Goal: Task Accomplishment & Management: Use online tool/utility

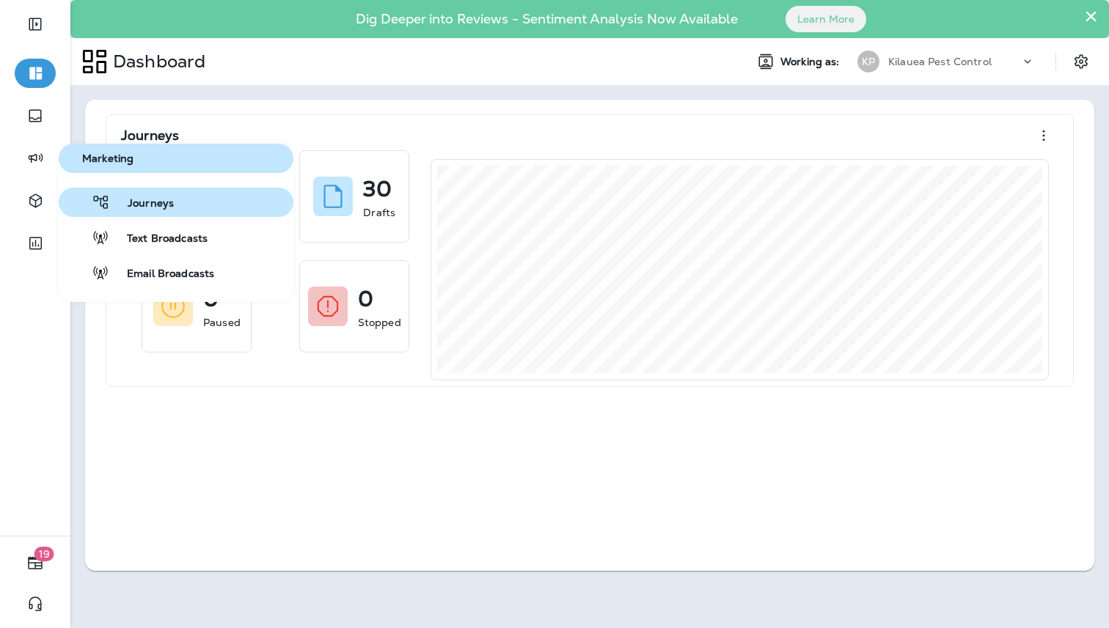
click at [128, 197] on span "Journeys" at bounding box center [142, 204] width 64 height 14
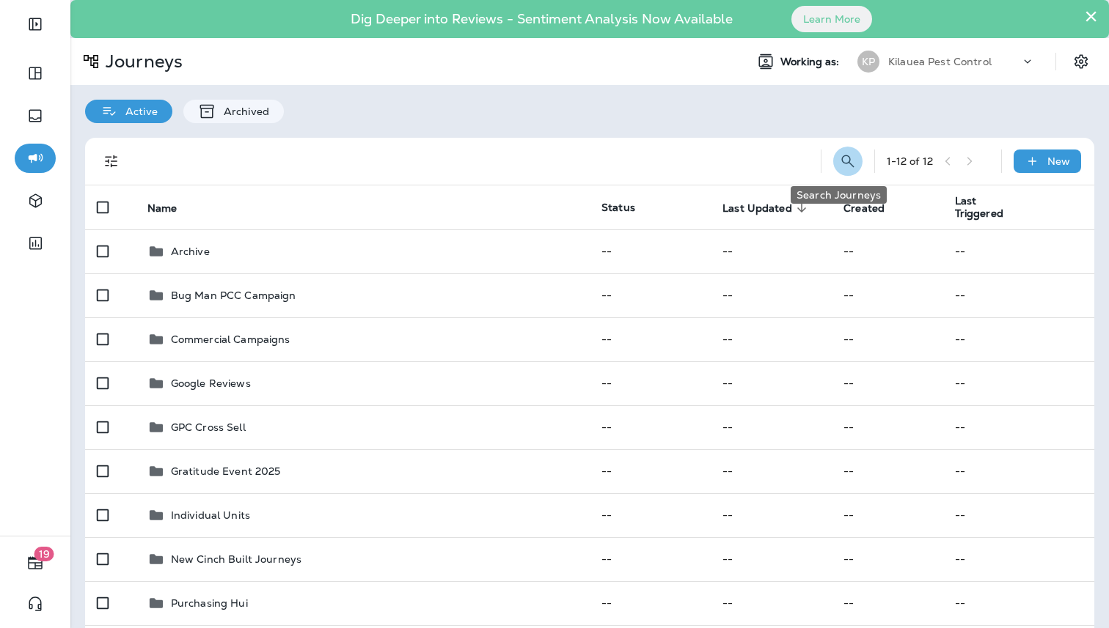
click at [842, 164] on icon "Search Journeys" at bounding box center [848, 162] width 18 height 18
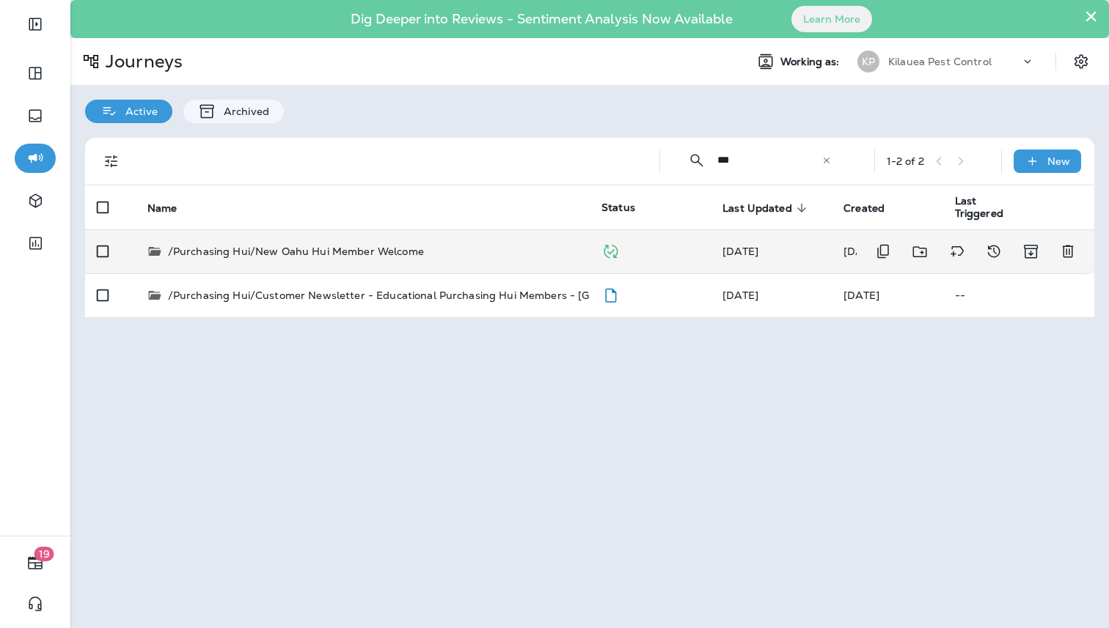
type input "***"
click at [480, 268] on td "/Purchasing Hui/New Oahu Hui Member Welcome" at bounding box center [363, 251] width 454 height 44
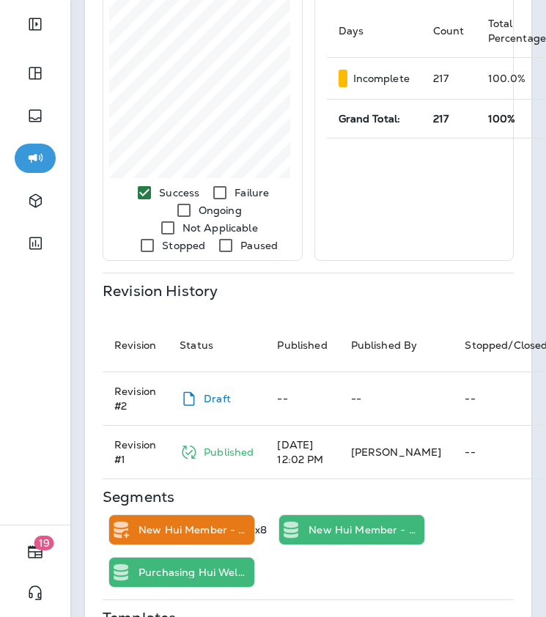
scroll to position [775, 0]
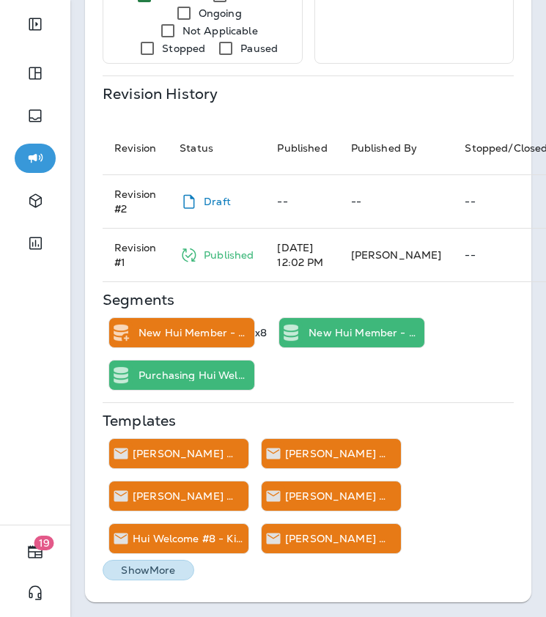
click at [172, 565] on p "Show More" at bounding box center [148, 571] width 54 height 12
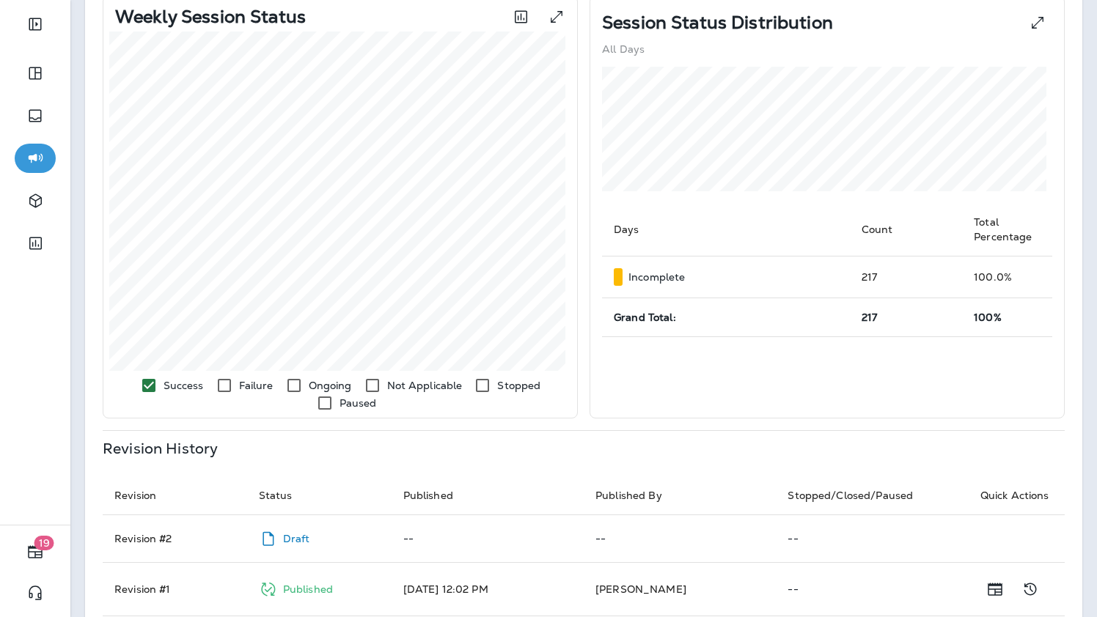
scroll to position [99, 0]
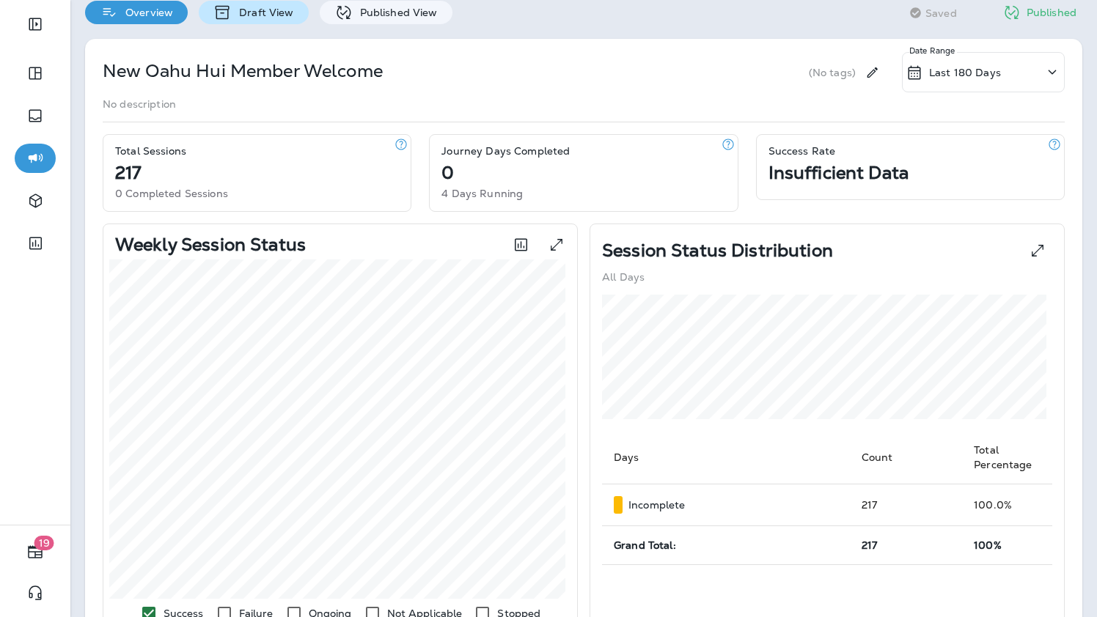
click at [268, 20] on div "Draft View" at bounding box center [253, 12] width 109 height 23
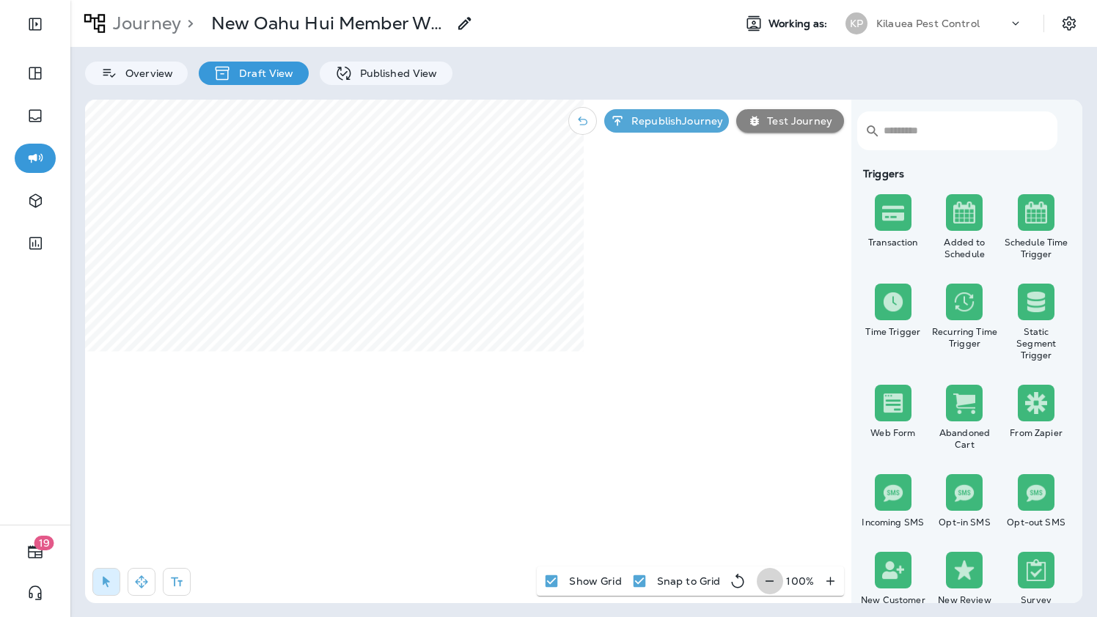
click at [774, 576] on icon "button" at bounding box center [769, 581] width 15 height 15
click at [774, 576] on icon "button" at bounding box center [775, 581] width 15 height 15
click at [774, 576] on icon "button" at bounding box center [776, 581] width 15 height 15
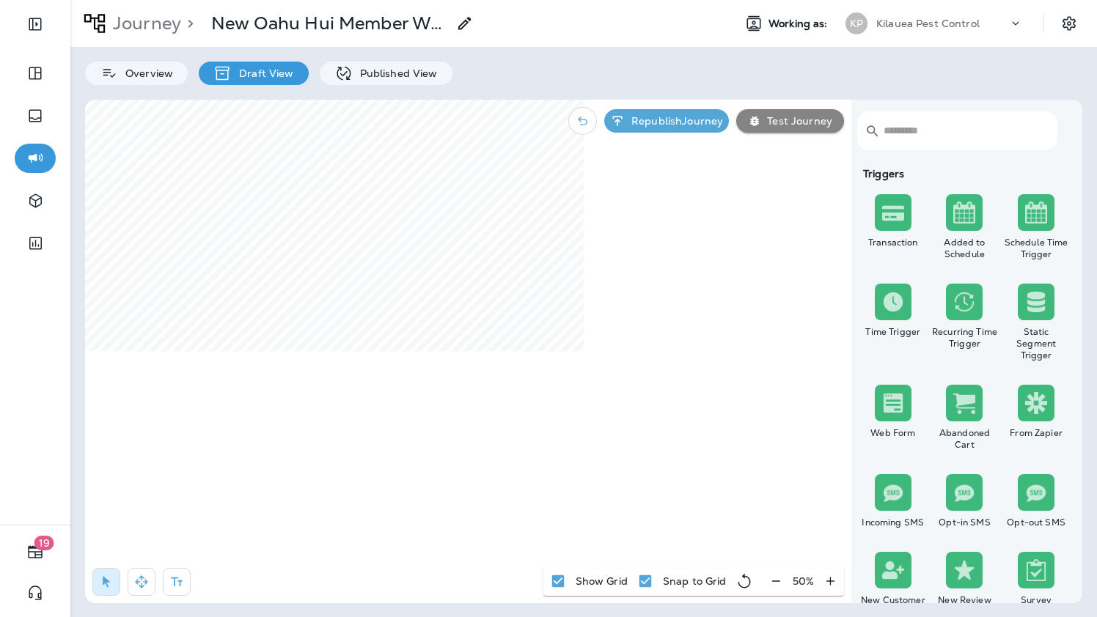
click at [774, 576] on div "50 %" at bounding box center [803, 581] width 81 height 29
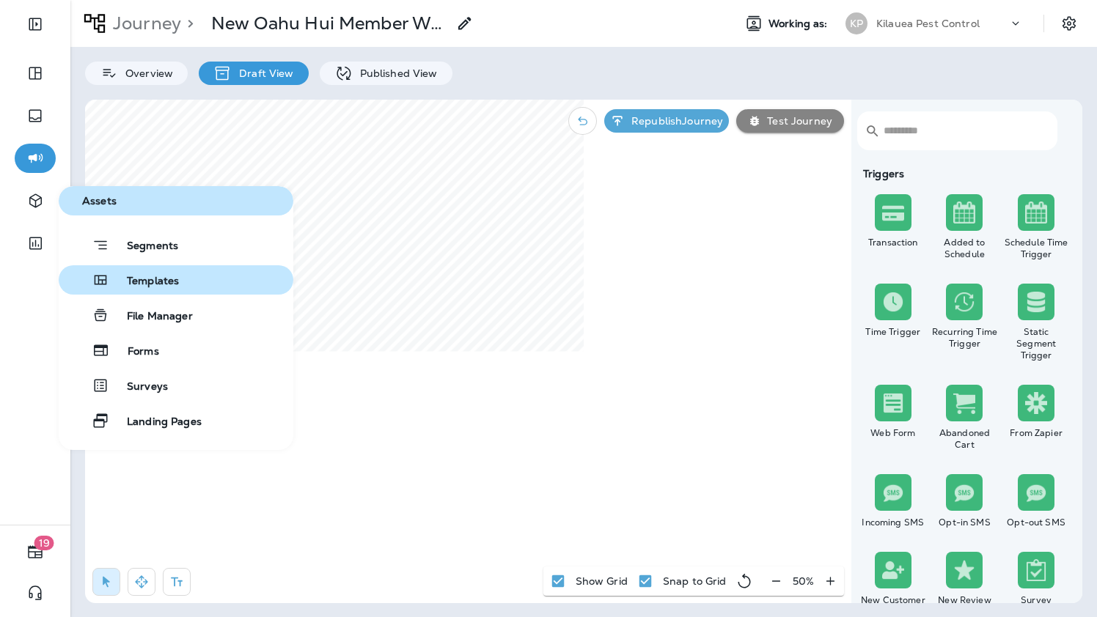
click at [191, 294] on button "Templates" at bounding box center [176, 279] width 235 height 29
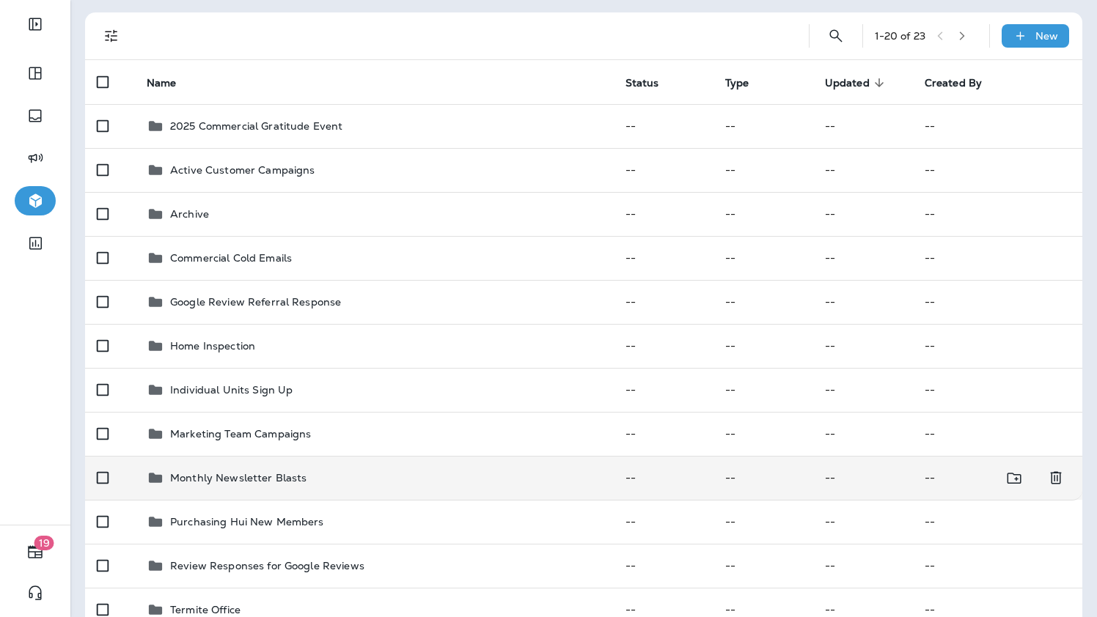
scroll to position [232, 0]
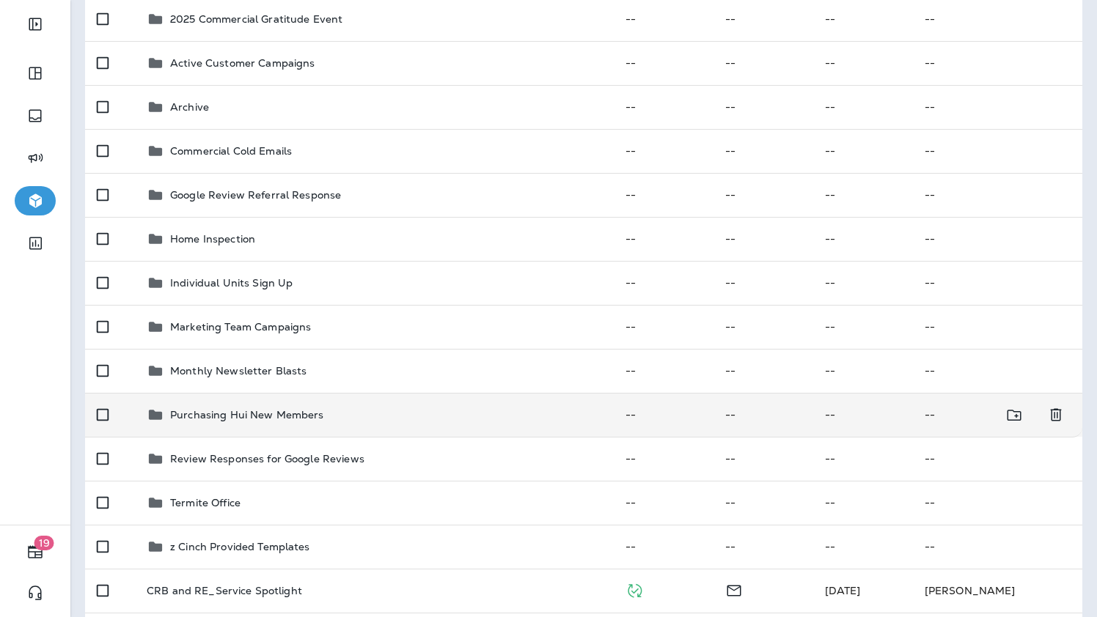
click at [328, 419] on div "Purchasing Hui New Members" at bounding box center [374, 415] width 455 height 18
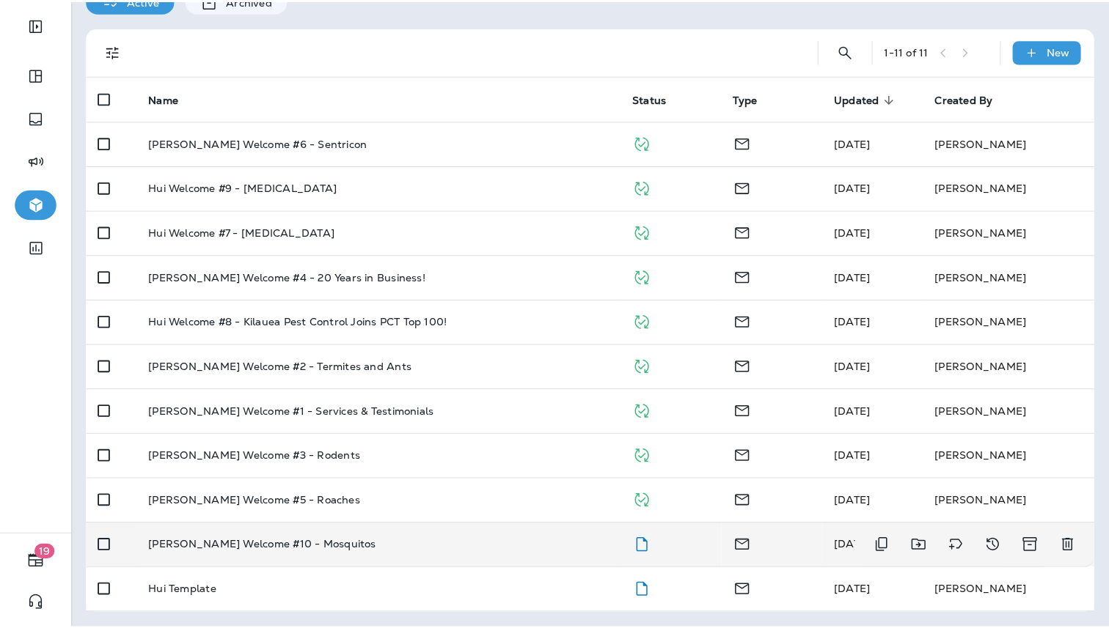
scroll to position [108, 0]
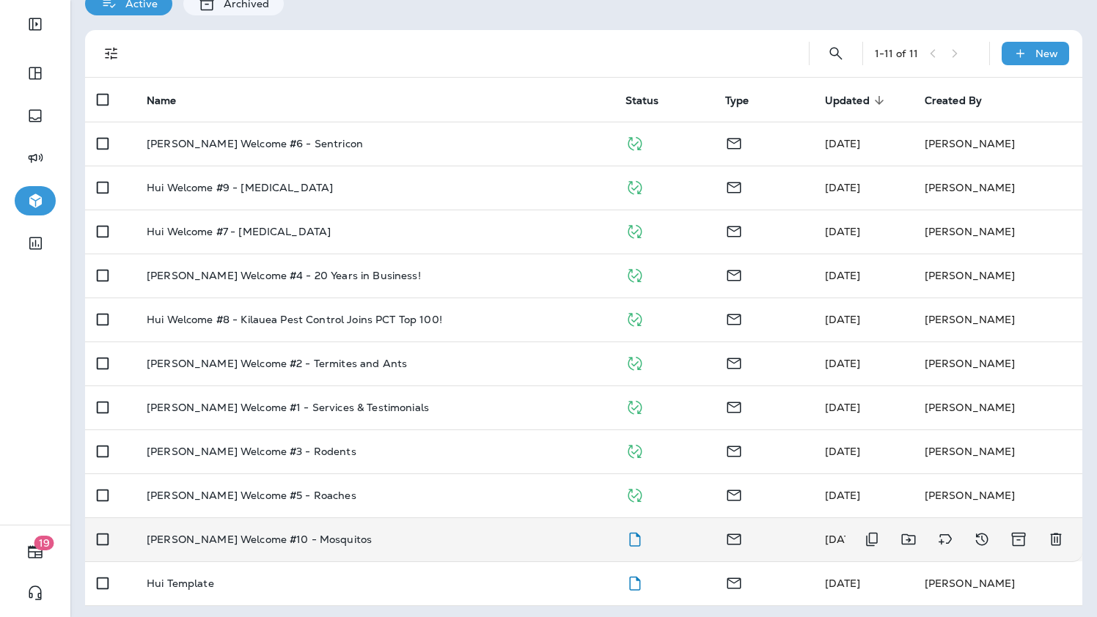
click at [454, 527] on td "[PERSON_NAME] Welcome #10 - Mosquitos" at bounding box center [374, 540] width 479 height 44
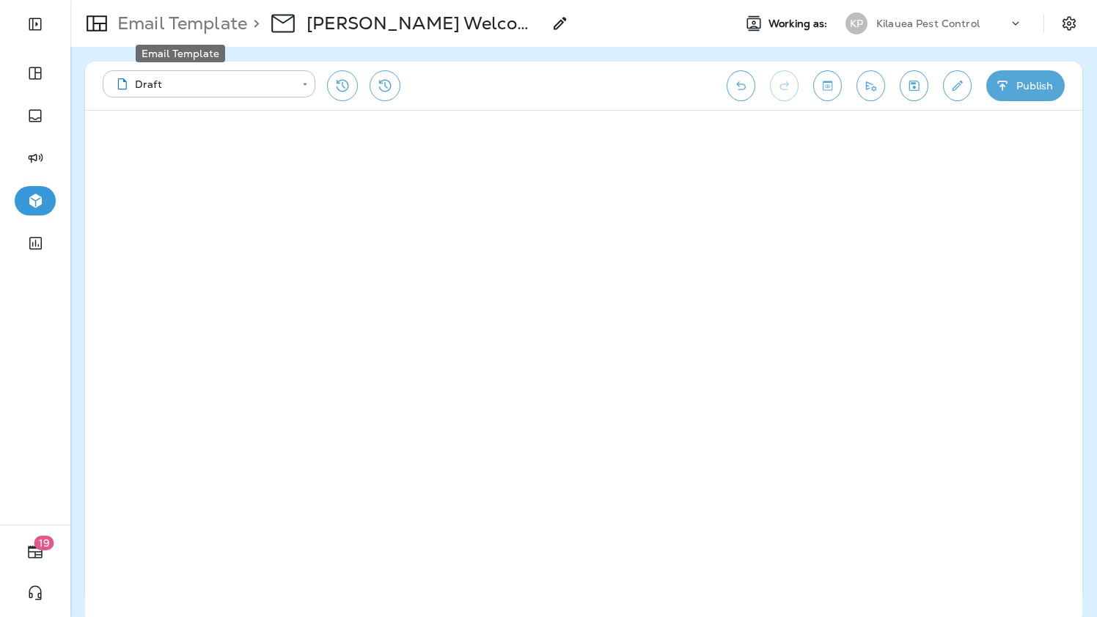
click at [197, 21] on p "Email Template" at bounding box center [179, 23] width 136 height 22
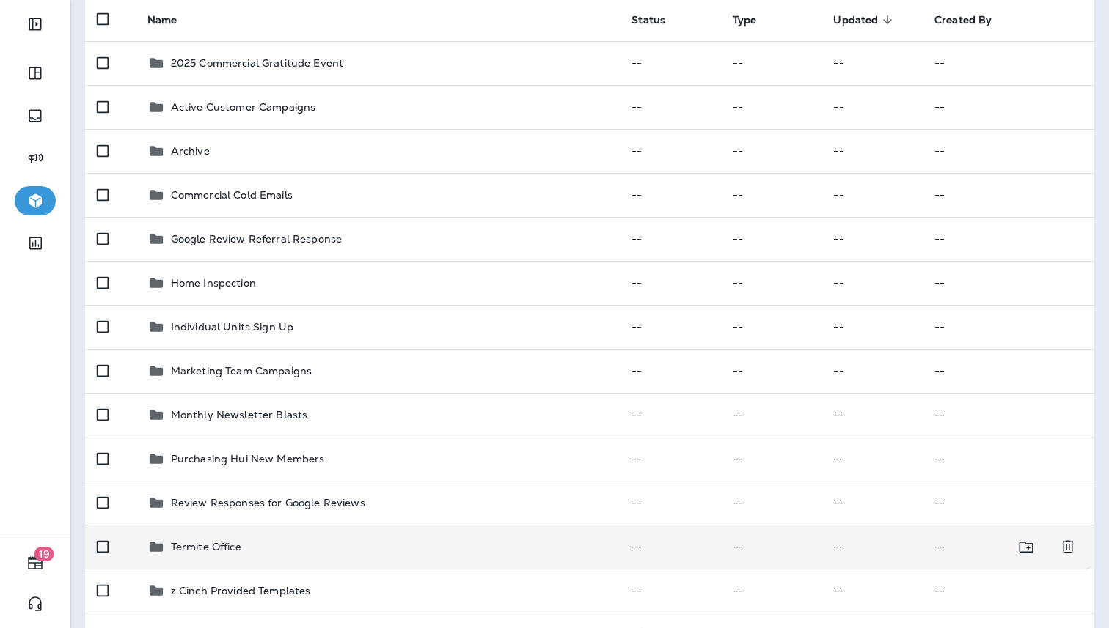
scroll to position [246, 0]
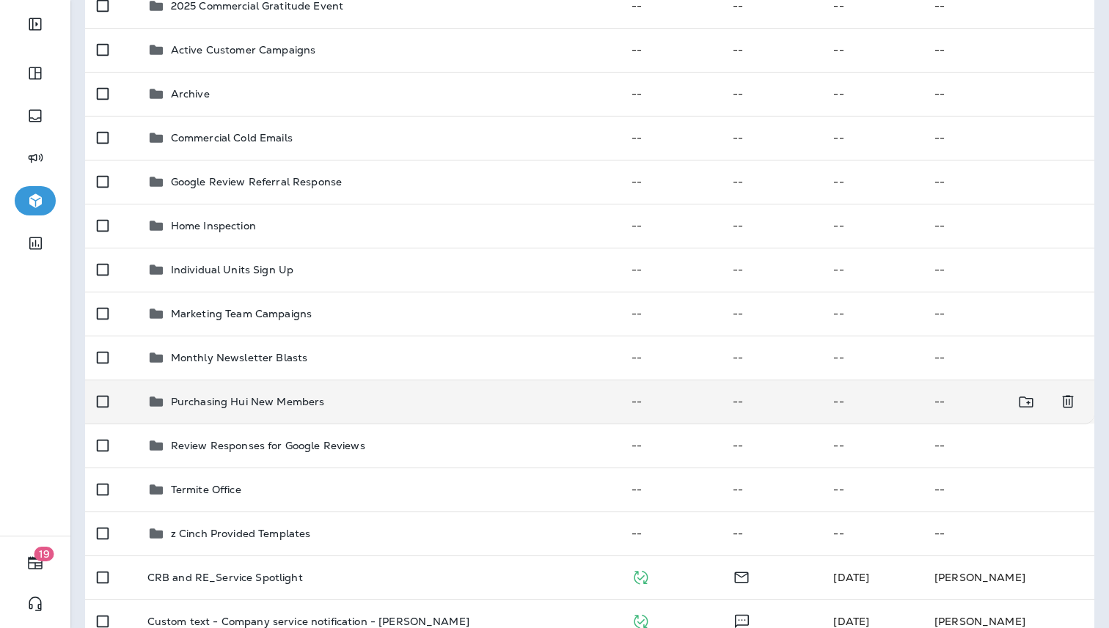
click at [295, 420] on td "Purchasing Hui New Members" at bounding box center [378, 402] width 484 height 44
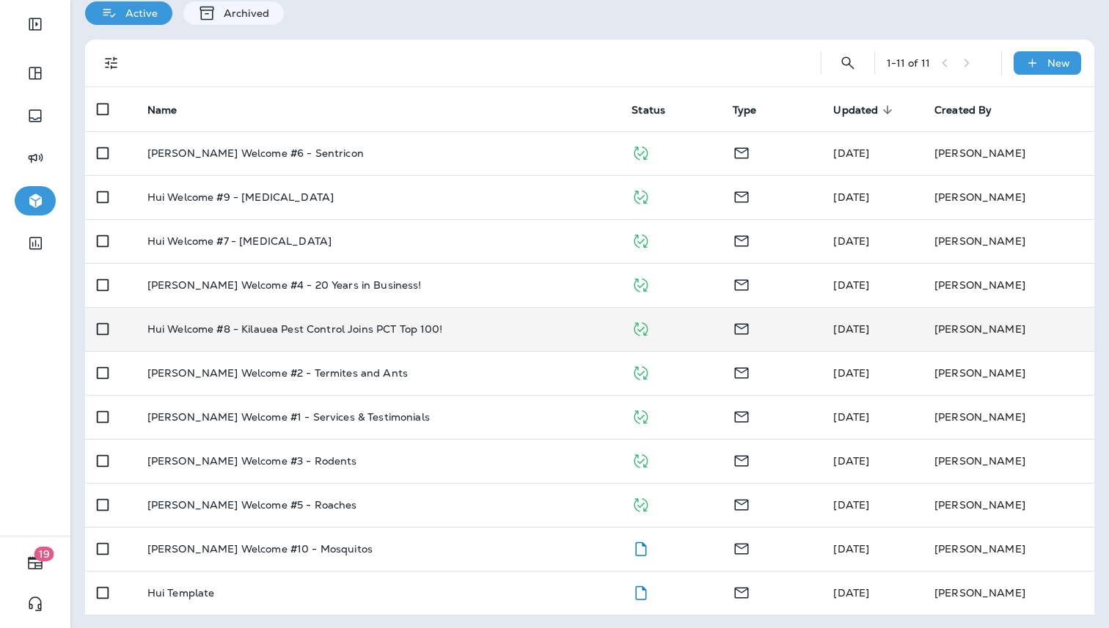
scroll to position [100, 0]
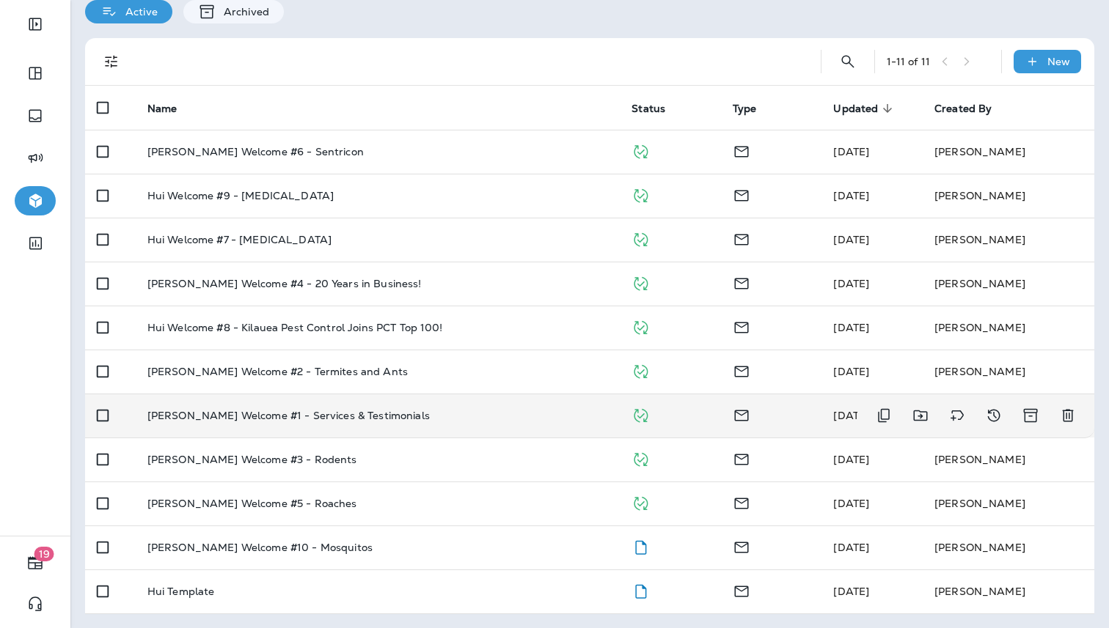
click at [309, 408] on td "[PERSON_NAME] Welcome #1 - Services & Testimonials" at bounding box center [378, 416] width 484 height 44
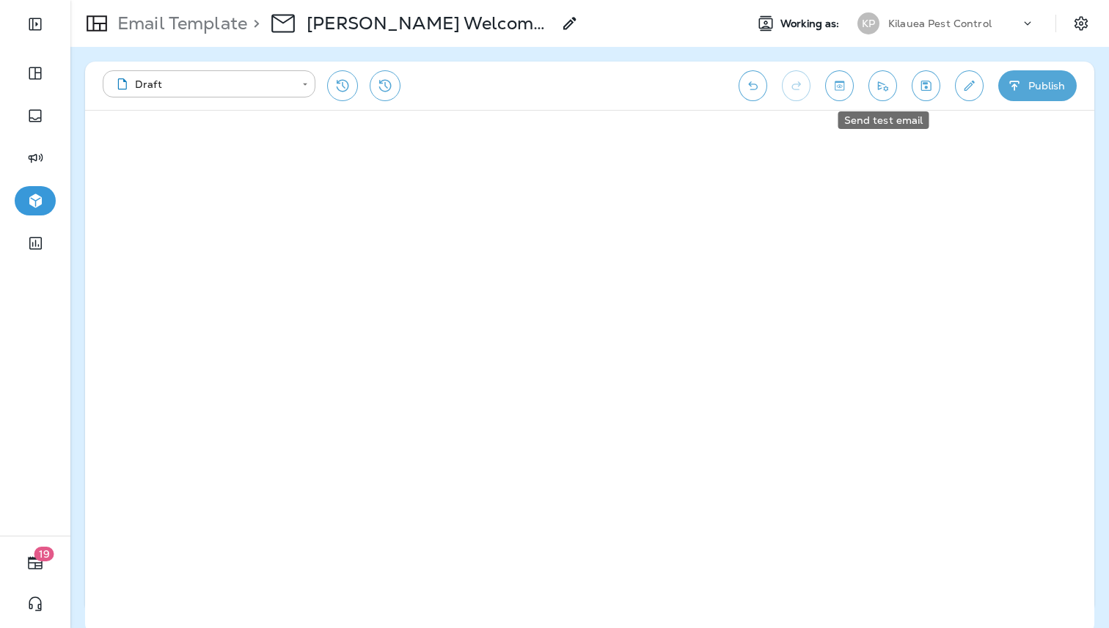
click at [886, 87] on icon "Send test email" at bounding box center [883, 86] width 10 height 10
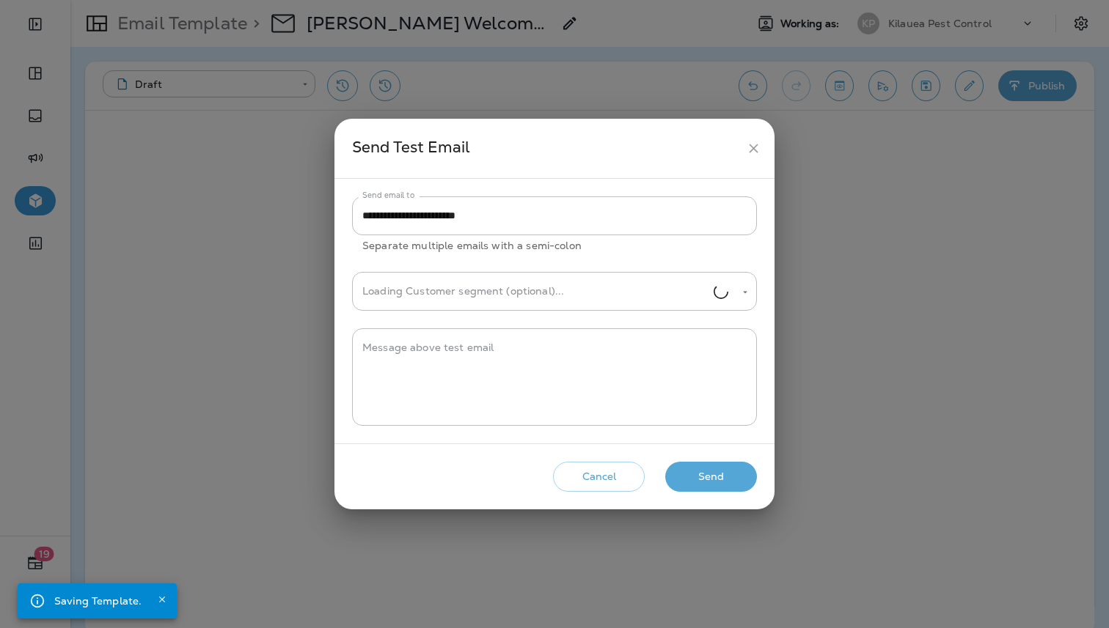
click at [691, 482] on button "Send" at bounding box center [711, 477] width 92 height 30
